Goal: Task Accomplishment & Management: Use online tool/utility

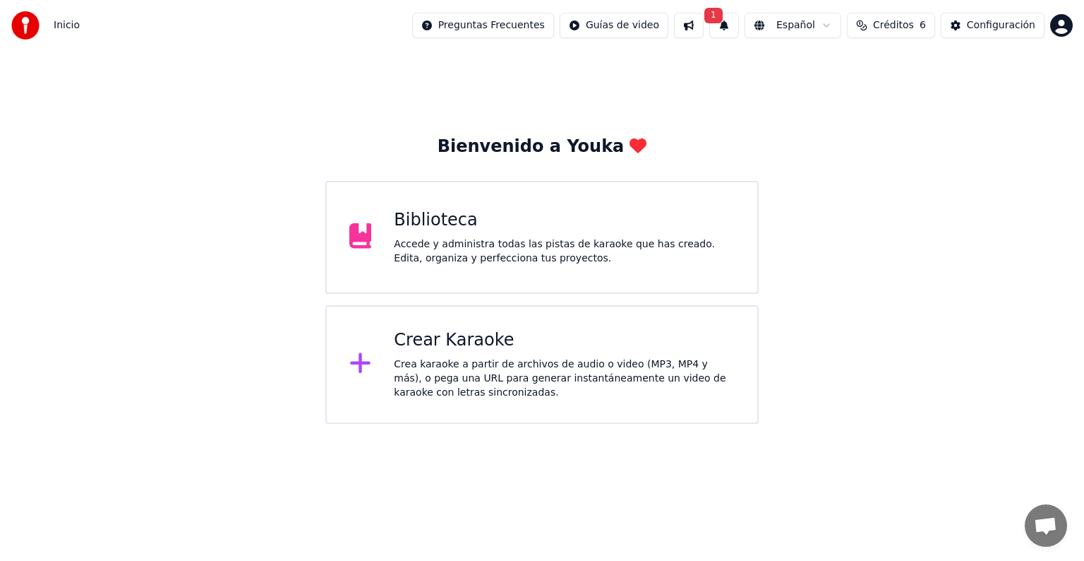
click at [738, 19] on button "1" at bounding box center [725, 25] width 30 height 25
click at [831, 69] on button "Actualizar" at bounding box center [842, 69] width 73 height 25
